Goal: Information Seeking & Learning: Check status

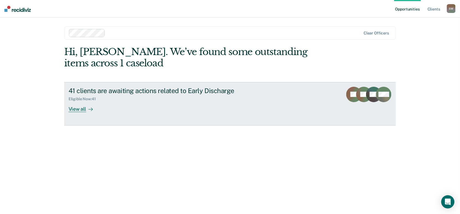
click at [77, 111] on div "View all" at bounding box center [84, 106] width 31 height 11
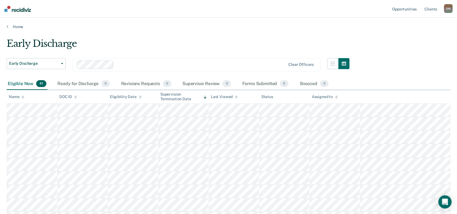
click at [68, 97] on div "DOC ID" at bounding box center [68, 97] width 18 height 5
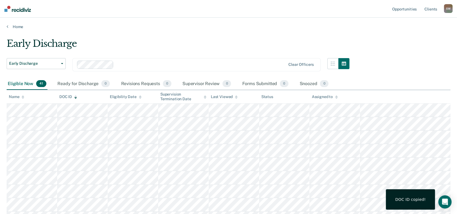
click at [66, 96] on div "DOC ID" at bounding box center [68, 97] width 18 height 5
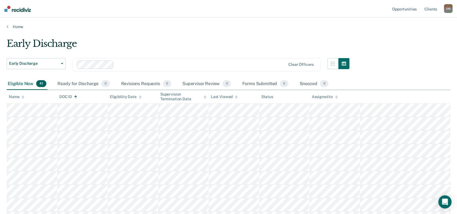
click at [23, 84] on div "Eligible Now 41" at bounding box center [27, 84] width 41 height 12
click at [15, 96] on div "Name" at bounding box center [16, 97] width 15 height 5
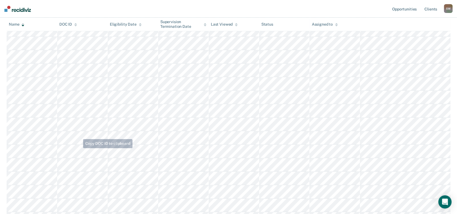
scroll to position [354, 0]
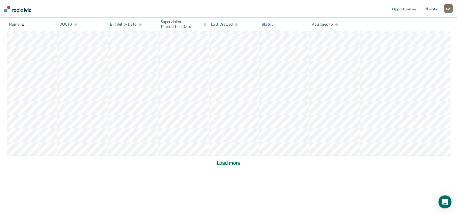
click at [232, 161] on button "Load more" at bounding box center [228, 163] width 27 height 7
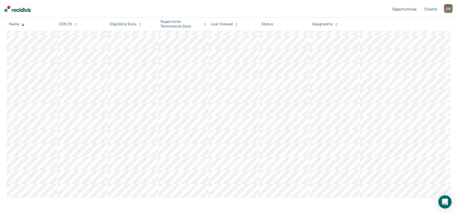
scroll to position [483, 0]
